Goal: Register for event/course

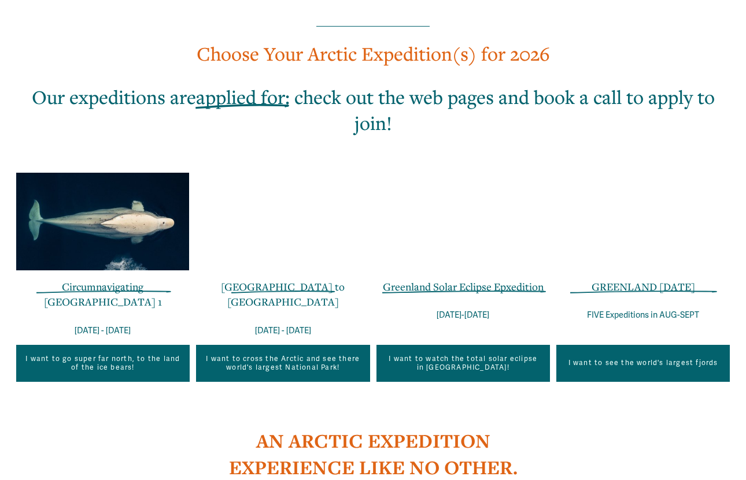
scroll to position [661, 0]
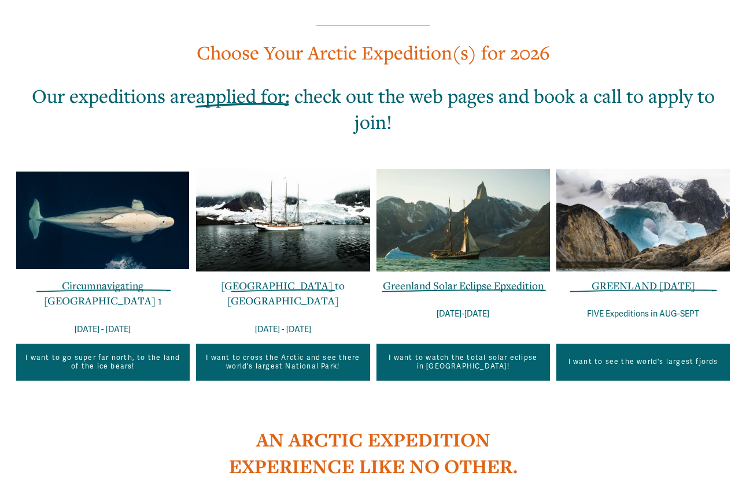
click at [91, 288] on link "Circumnavigating Svalbard 1" at bounding box center [103, 293] width 118 height 29
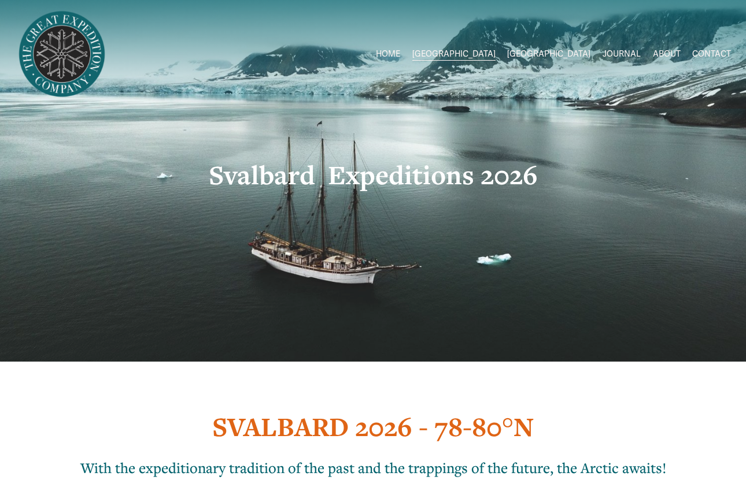
click at [0, 0] on span "Svalbard 2026" at bounding box center [0, 0] width 0 height 0
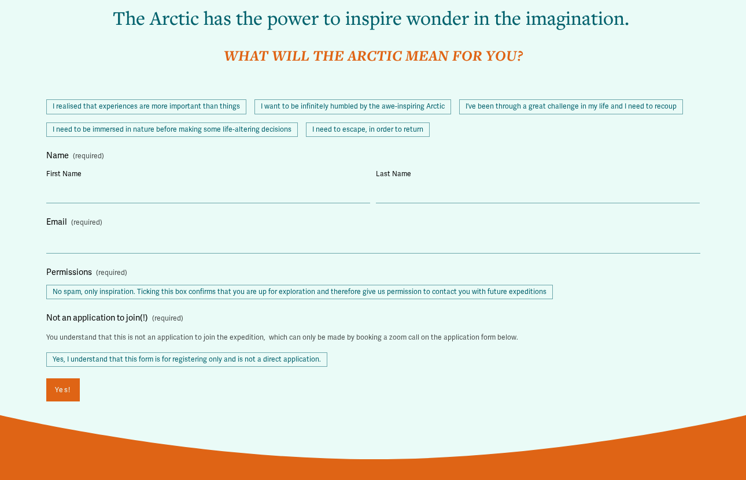
scroll to position [1108, 0]
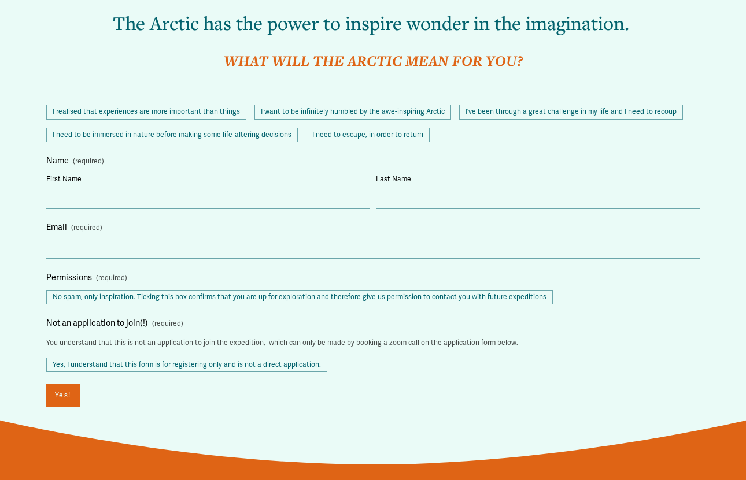
click at [171, 113] on span "I realised that experiences are more important than things" at bounding box center [146, 112] width 200 height 15
click at [292, 112] on span "I want to be infinitely humbled by the awe-inspiring Arctic" at bounding box center [352, 112] width 197 height 15
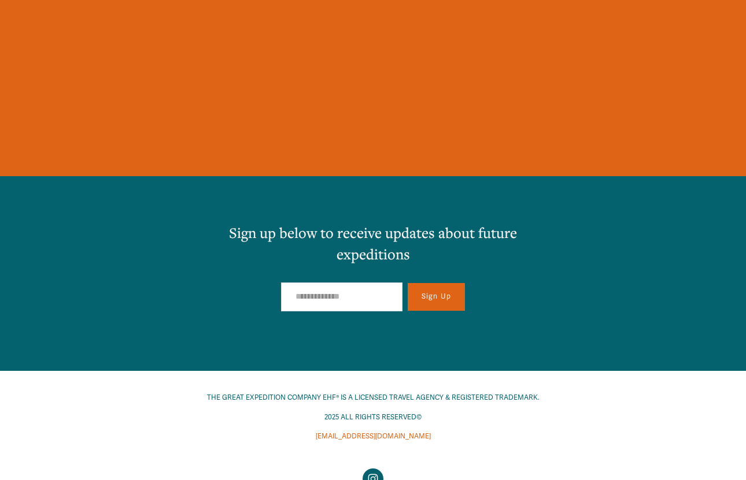
scroll to position [12560, 0]
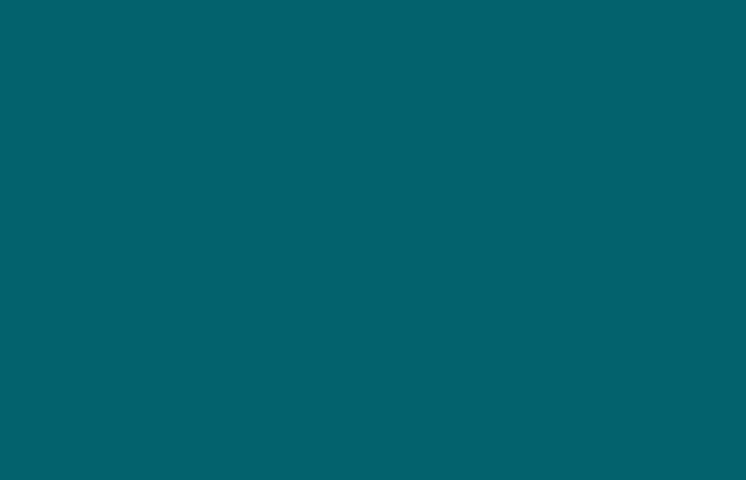
scroll to position [1923, 0]
